Goal: Task Accomplishment & Management: Manage account settings

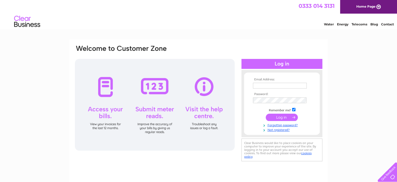
type input "[PERSON_NAME][EMAIL_ADDRESS][DOMAIN_NAME]"
click at [285, 117] on input "submit" at bounding box center [282, 116] width 32 height 7
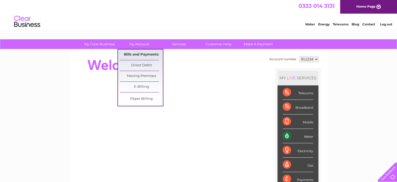
click at [137, 55] on link "Bills and Payments" at bounding box center [141, 54] width 43 height 10
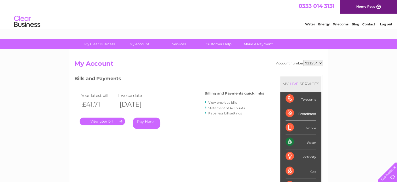
click at [101, 120] on link "." at bounding box center [102, 121] width 45 height 8
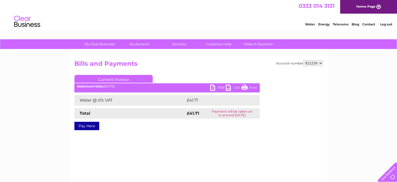
click at [219, 88] on link "PDF" at bounding box center [218, 88] width 16 height 8
